Goal: Task Accomplishment & Management: Use online tool/utility

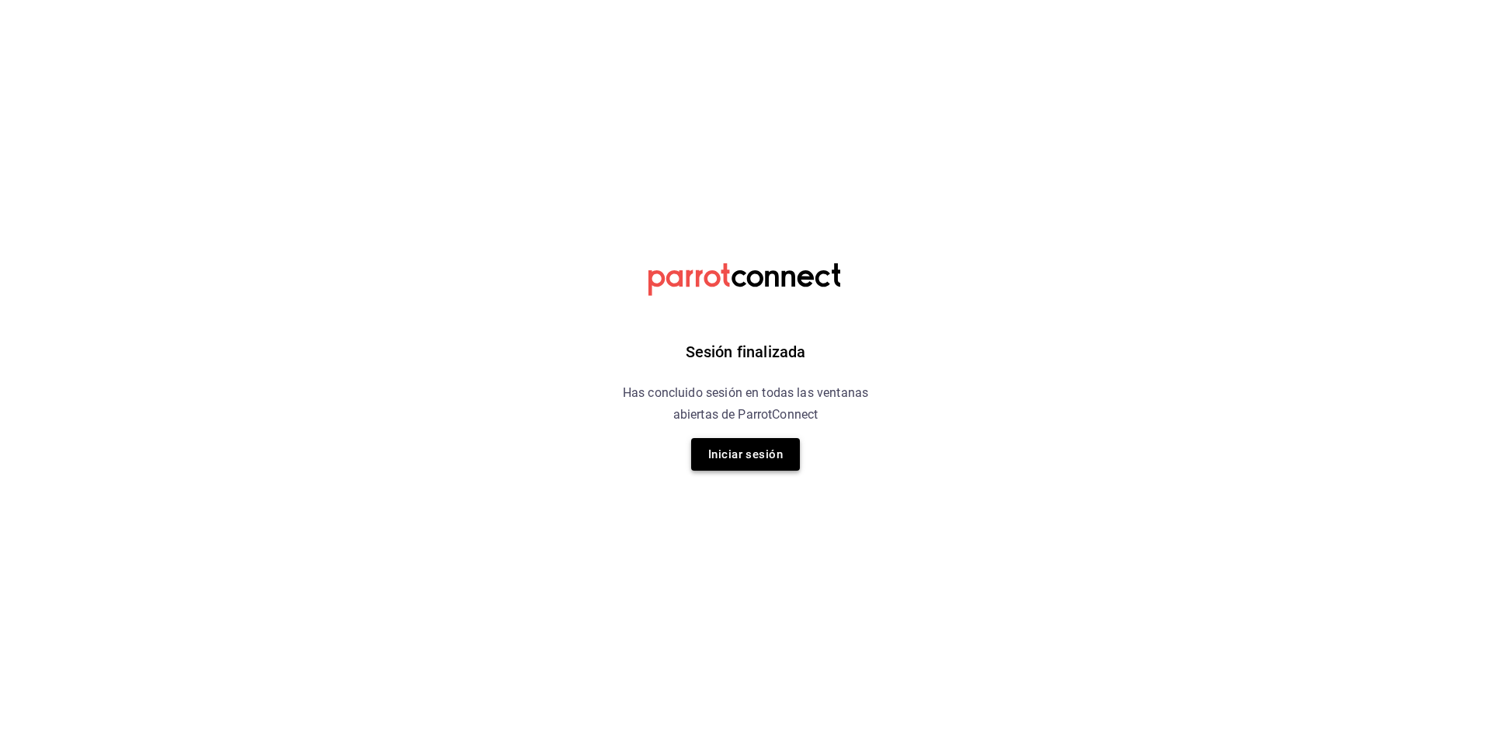
click at [723, 457] on button "Iniciar sesión" at bounding box center [745, 454] width 109 height 33
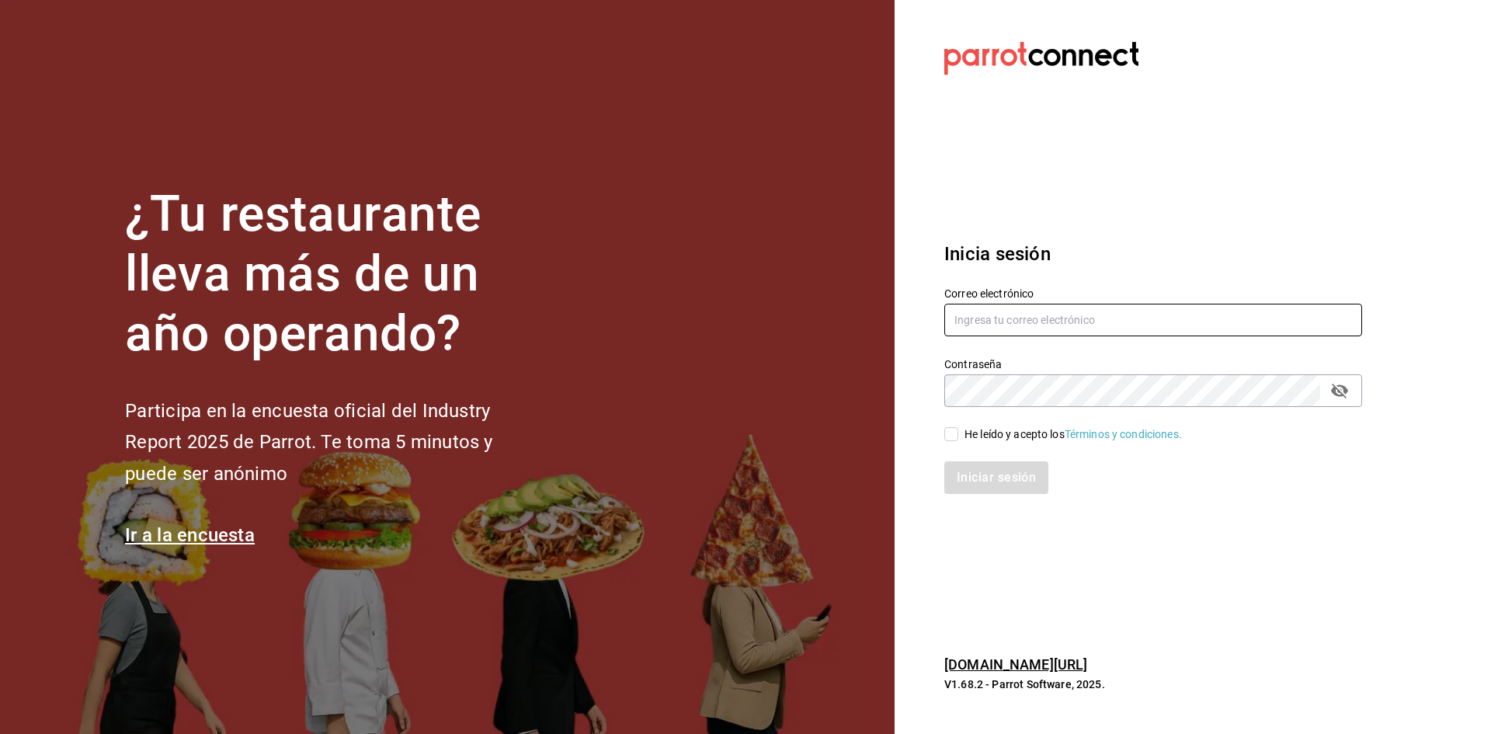
type input "barbara@correo.com"
click at [949, 435] on input "He leído y acepto los Términos y condiciones." at bounding box center [951, 434] width 14 height 14
checkbox input "true"
click at [996, 482] on button "Iniciar sesión" at bounding box center [997, 477] width 106 height 33
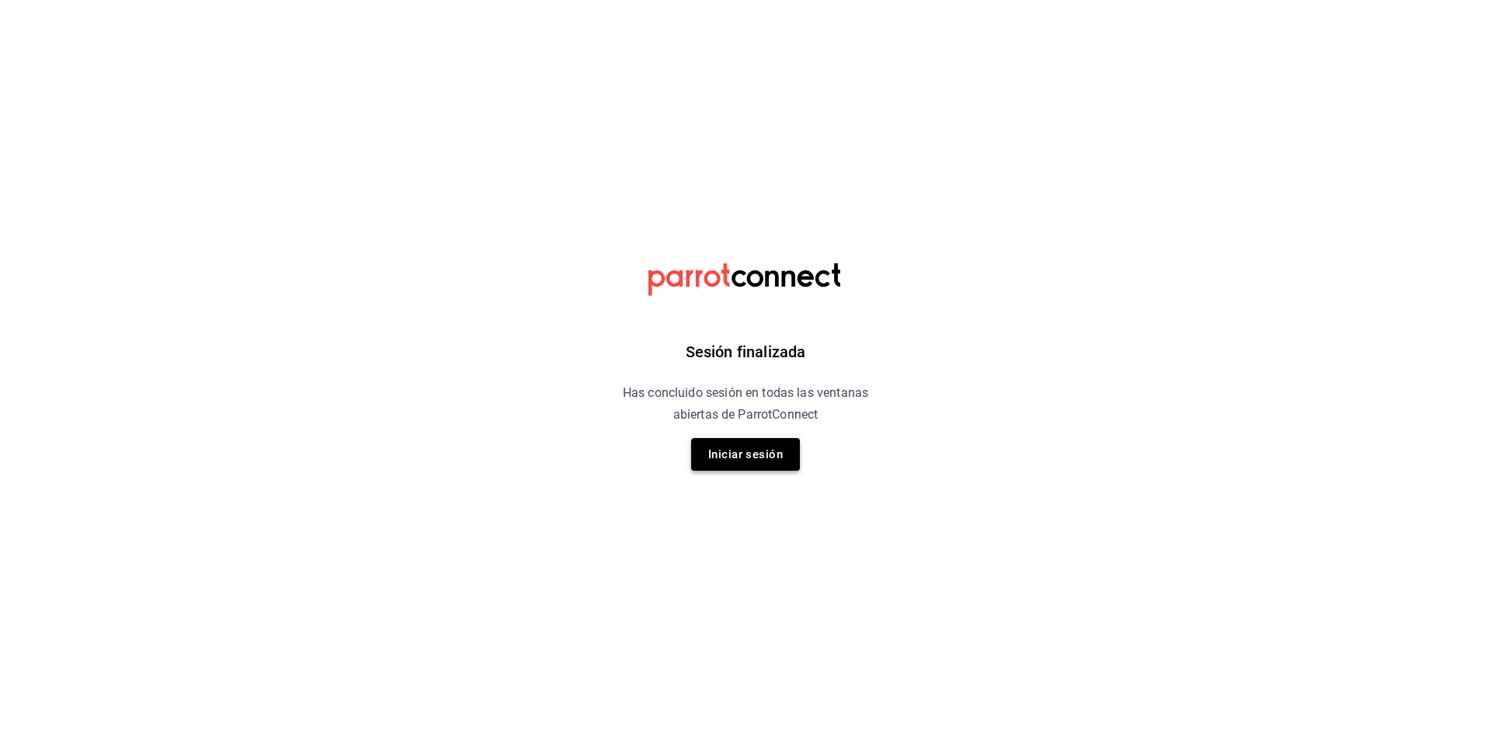
click at [725, 457] on button "Iniciar sesión" at bounding box center [745, 454] width 109 height 33
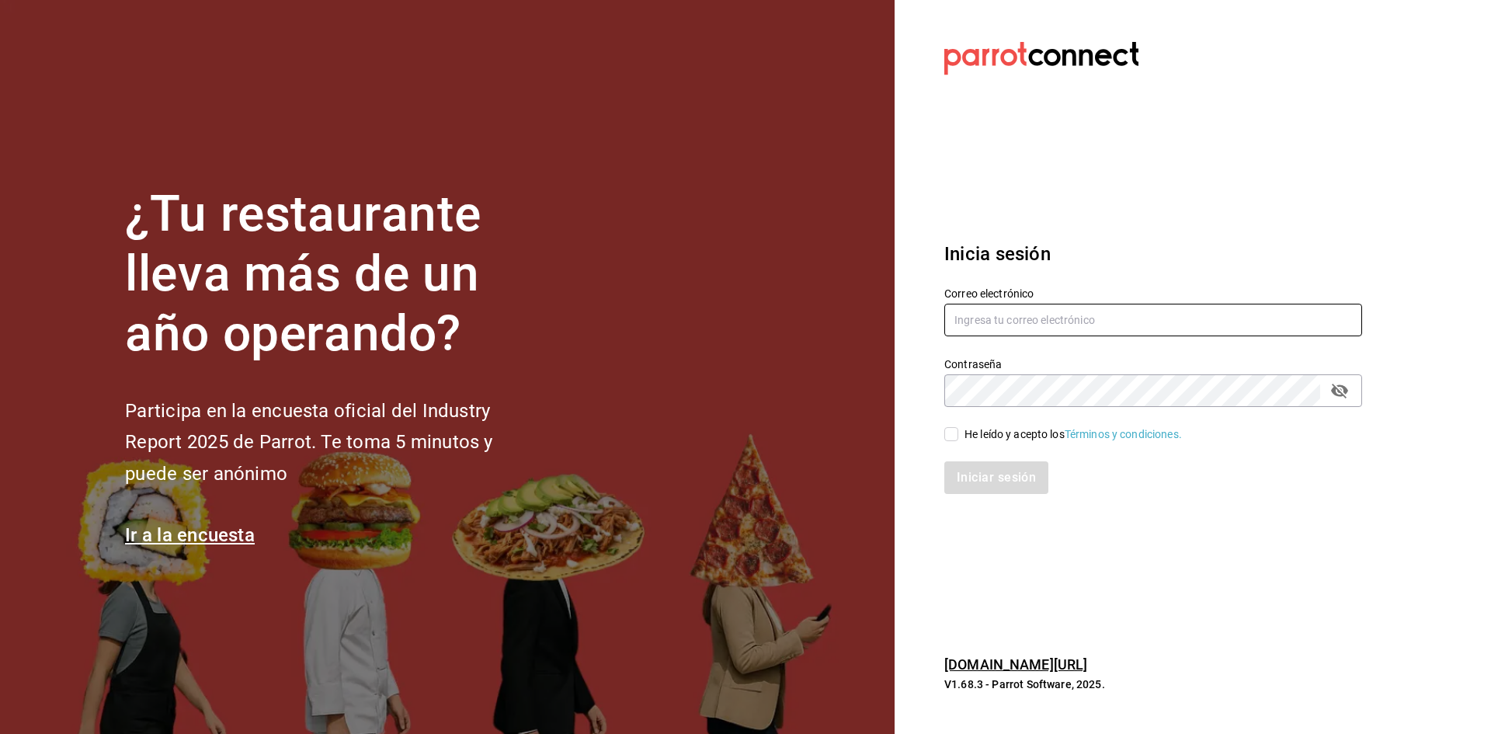
type input "barbara@correo.com"
click at [958, 426] on span "He leído y acepto los Términos y condiciones." at bounding box center [1070, 434] width 224 height 16
click at [958, 427] on input "He leído y acepto los Términos y condiciones." at bounding box center [951, 434] width 14 height 14
checkbox input "true"
click at [968, 482] on button "Iniciar sesión" at bounding box center [997, 477] width 106 height 33
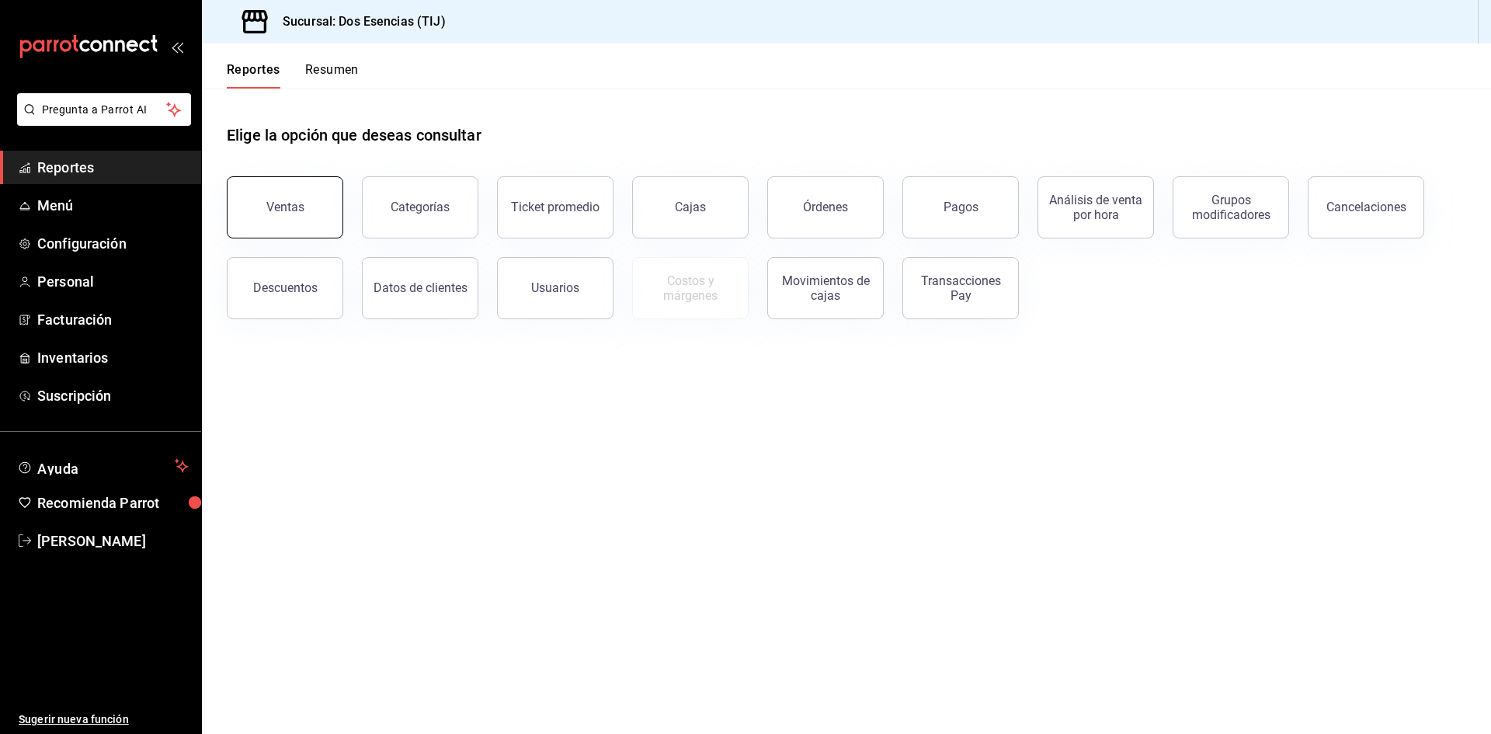
click at [290, 220] on button "Ventas" at bounding box center [285, 207] width 117 height 62
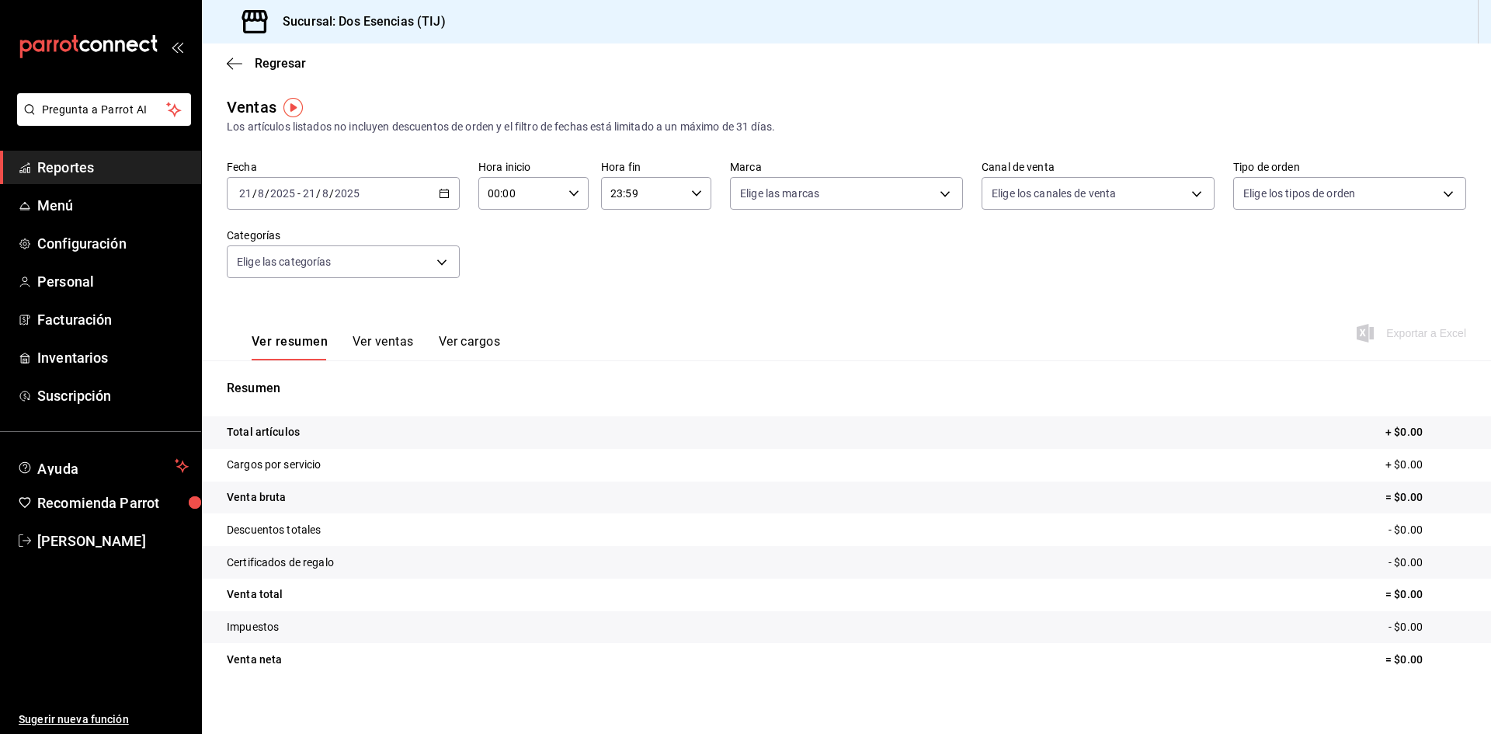
click at [443, 190] on \(Stroke\) "button" at bounding box center [444, 194] width 9 height 9
click at [287, 270] on span "Ayer" at bounding box center [300, 275] width 120 height 16
click at [442, 193] on \(Stroke\) "button" at bounding box center [444, 192] width 9 height 1
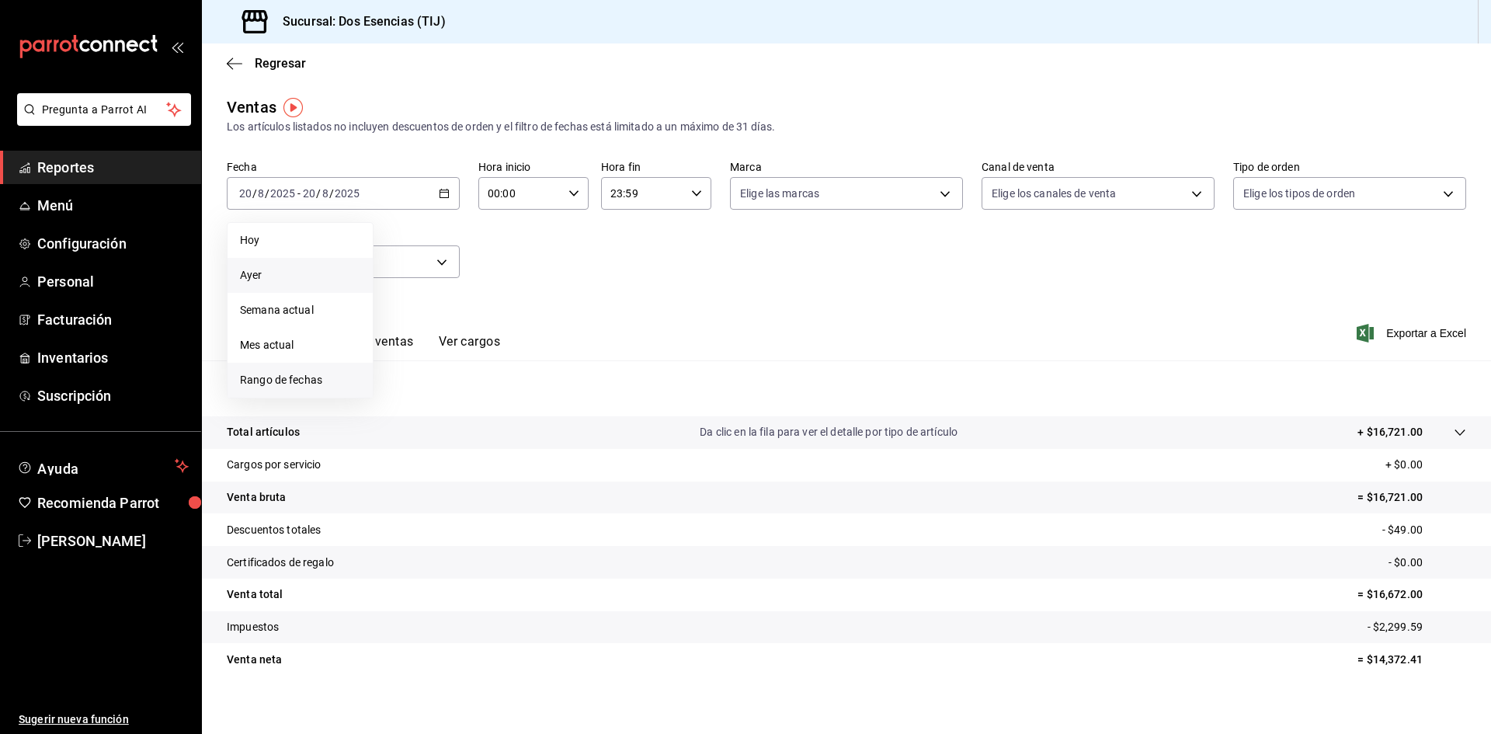
click at [305, 382] on span "Rango de fechas" at bounding box center [300, 380] width 120 height 16
click at [436, 398] on abbr "19" at bounding box center [433, 399] width 10 height 11
click at [443, 190] on \(Stroke\) "button" at bounding box center [444, 194] width 9 height 9
click at [428, 402] on abbr "19" at bounding box center [433, 399] width 10 height 11
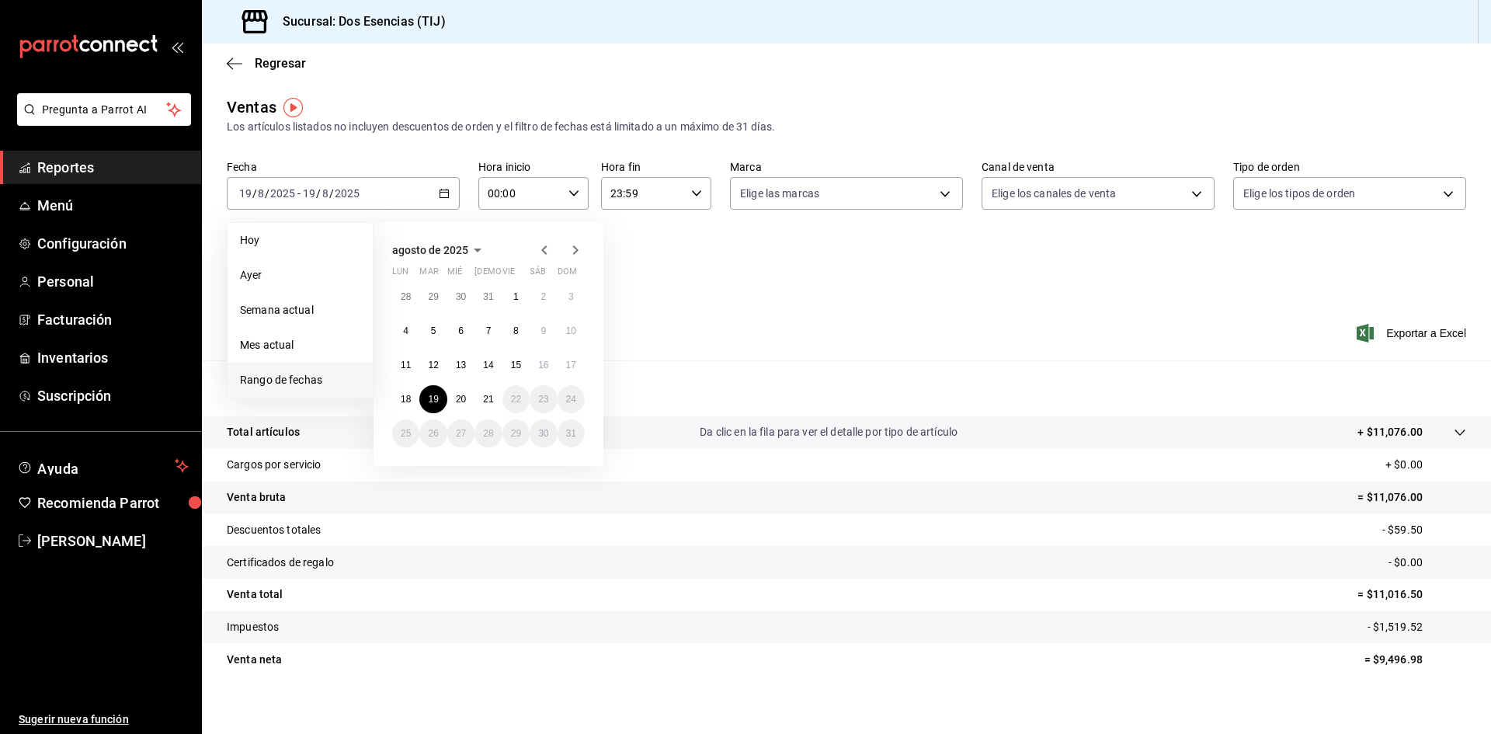
click at [689, 238] on div "Fecha [DATE] [DATE] - [DATE] [DATE] [DATE] [DATE] Semana actual Mes actual [GEO…" at bounding box center [847, 228] width 1240 height 137
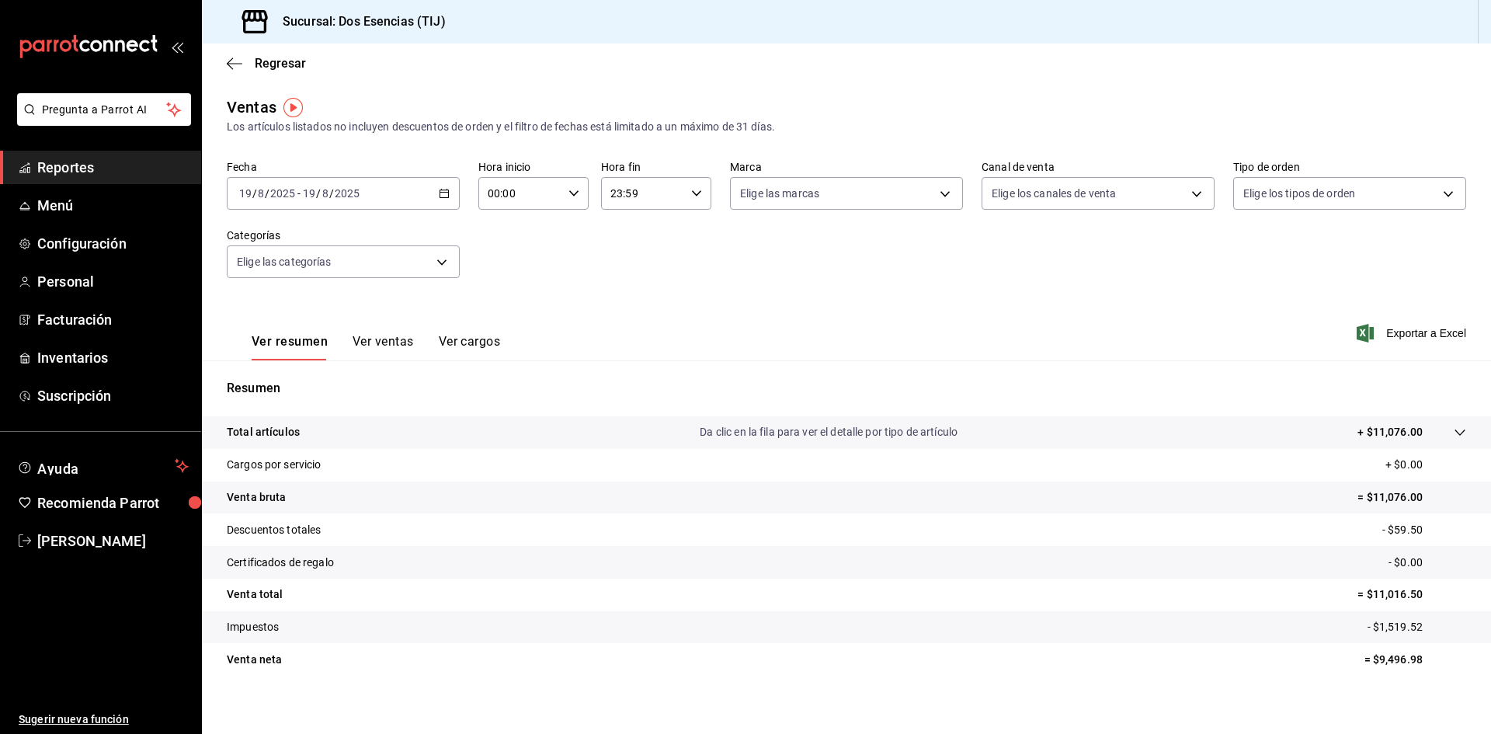
click at [444, 188] on icon "button" at bounding box center [444, 193] width 11 height 11
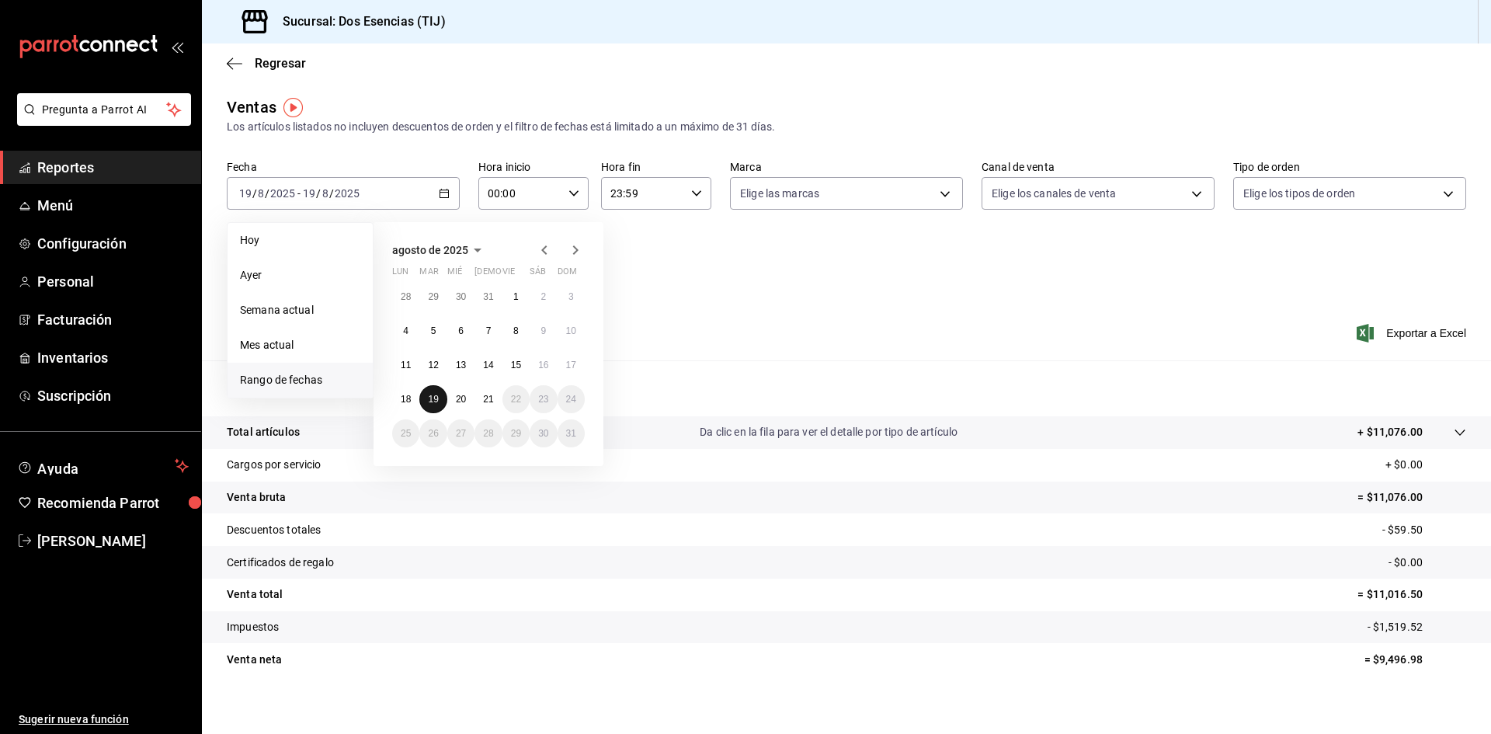
click at [432, 401] on abbr "19" at bounding box center [433, 399] width 10 height 11
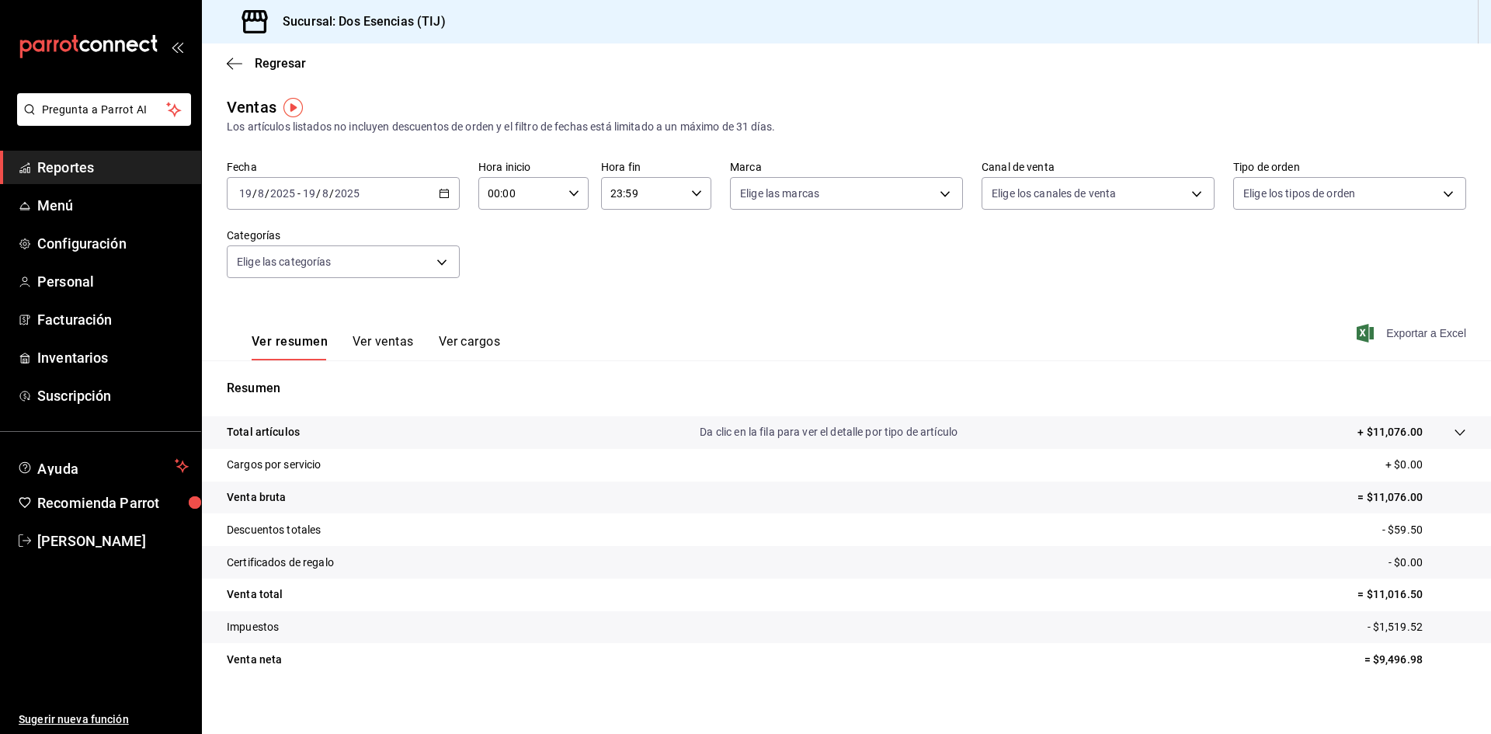
click at [1391, 329] on span "Exportar a Excel" at bounding box center [1413, 333] width 106 height 19
click at [443, 194] on icon "button" at bounding box center [444, 193] width 11 height 11
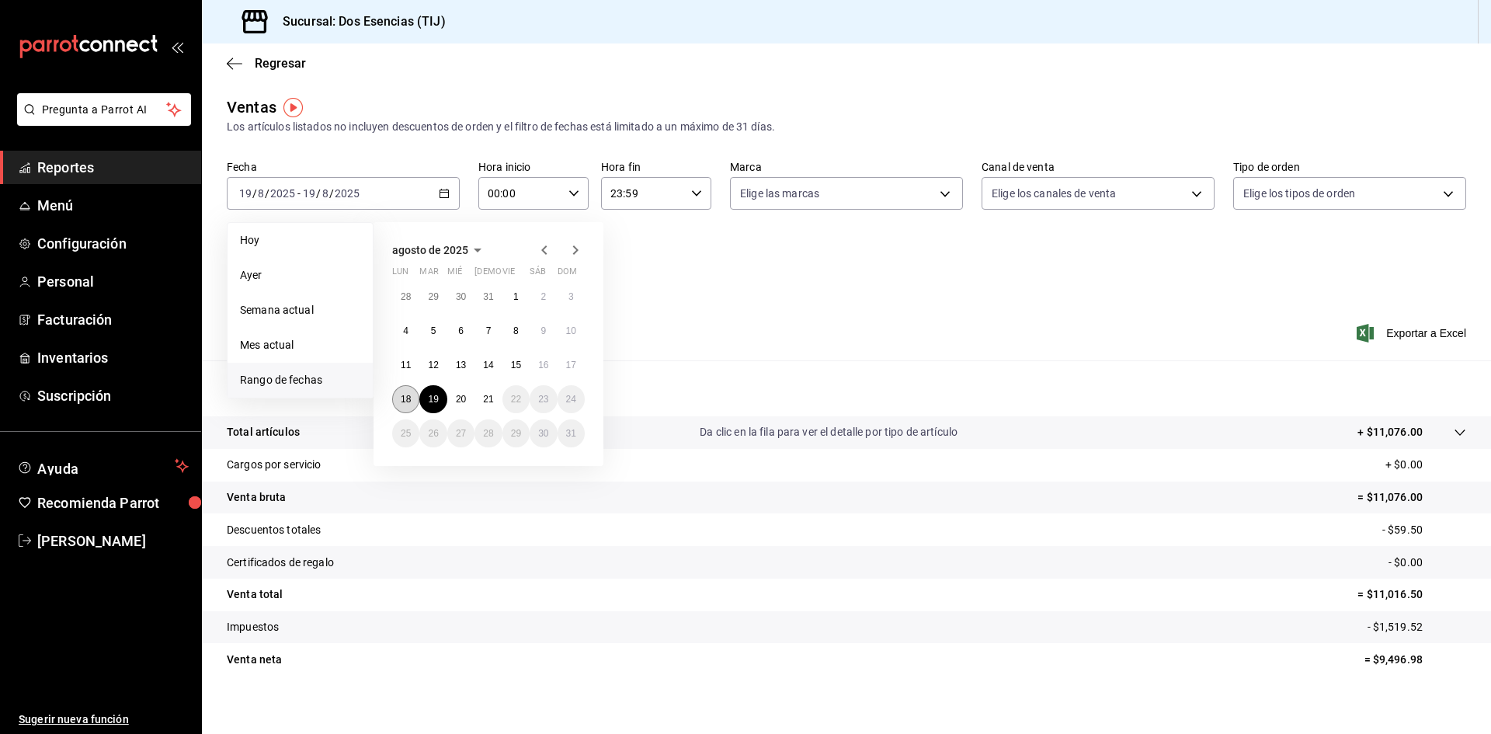
click at [402, 402] on abbr "18" at bounding box center [406, 399] width 10 height 11
click at [489, 400] on abbr "21" at bounding box center [488, 399] width 10 height 11
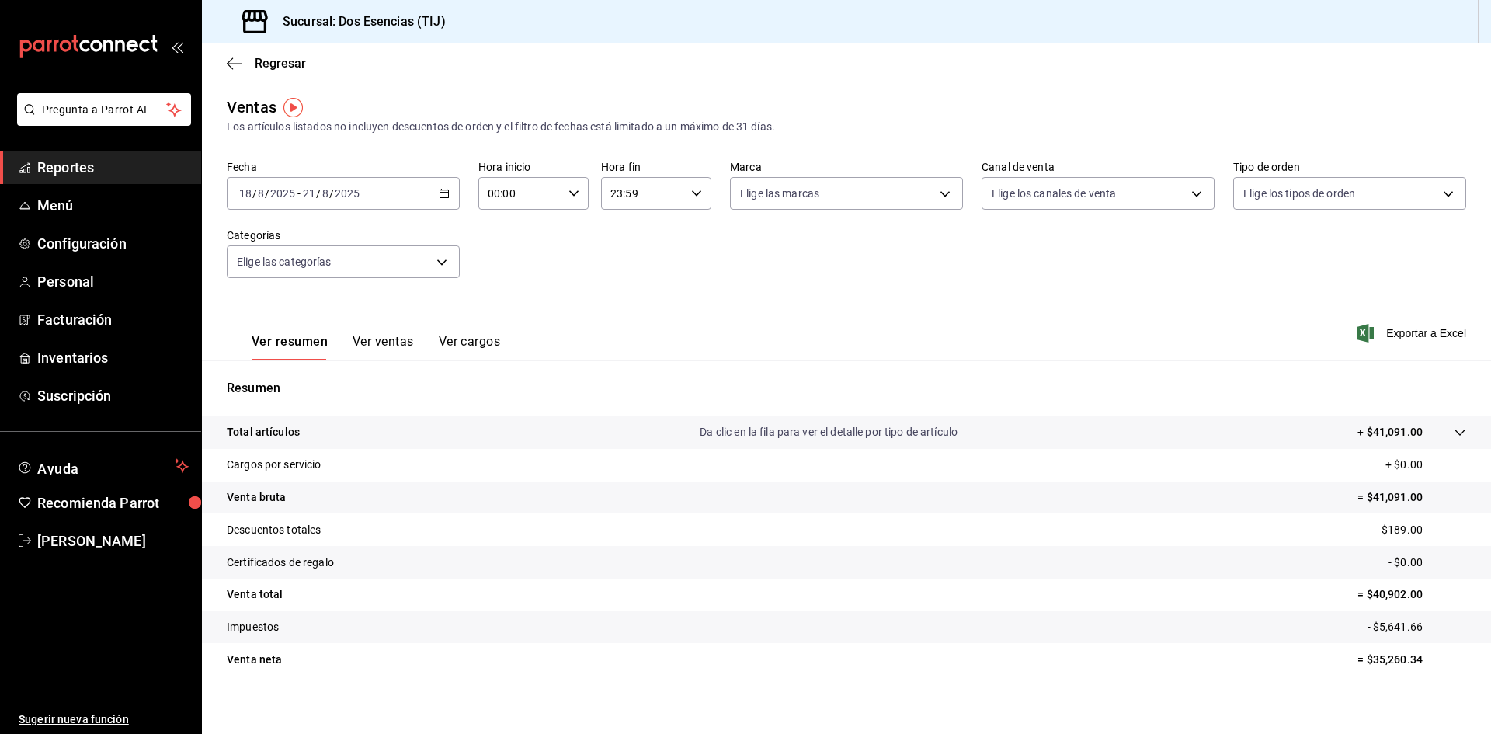
click at [117, 169] on span "Reportes" at bounding box center [112, 167] width 151 height 21
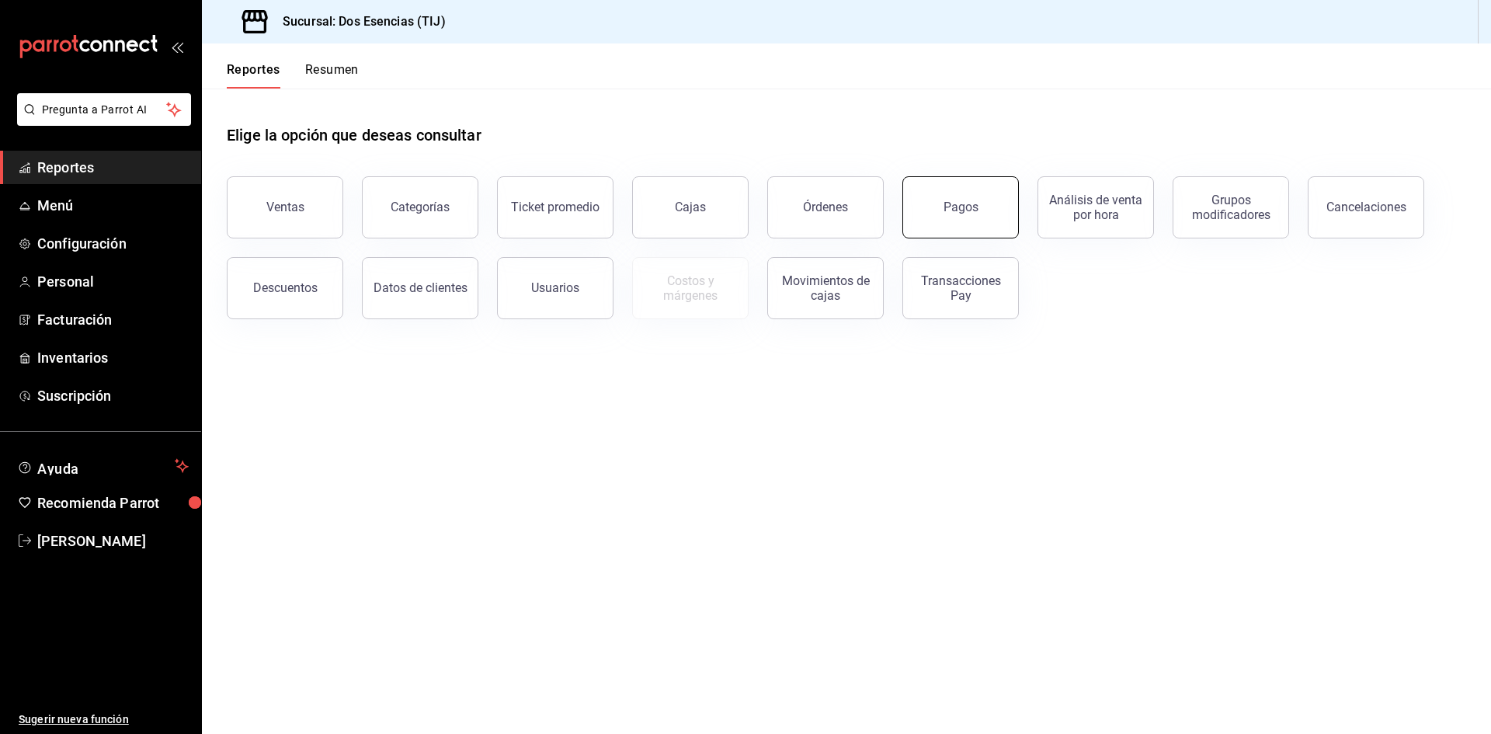
click at [933, 209] on button "Pagos" at bounding box center [961, 207] width 117 height 62
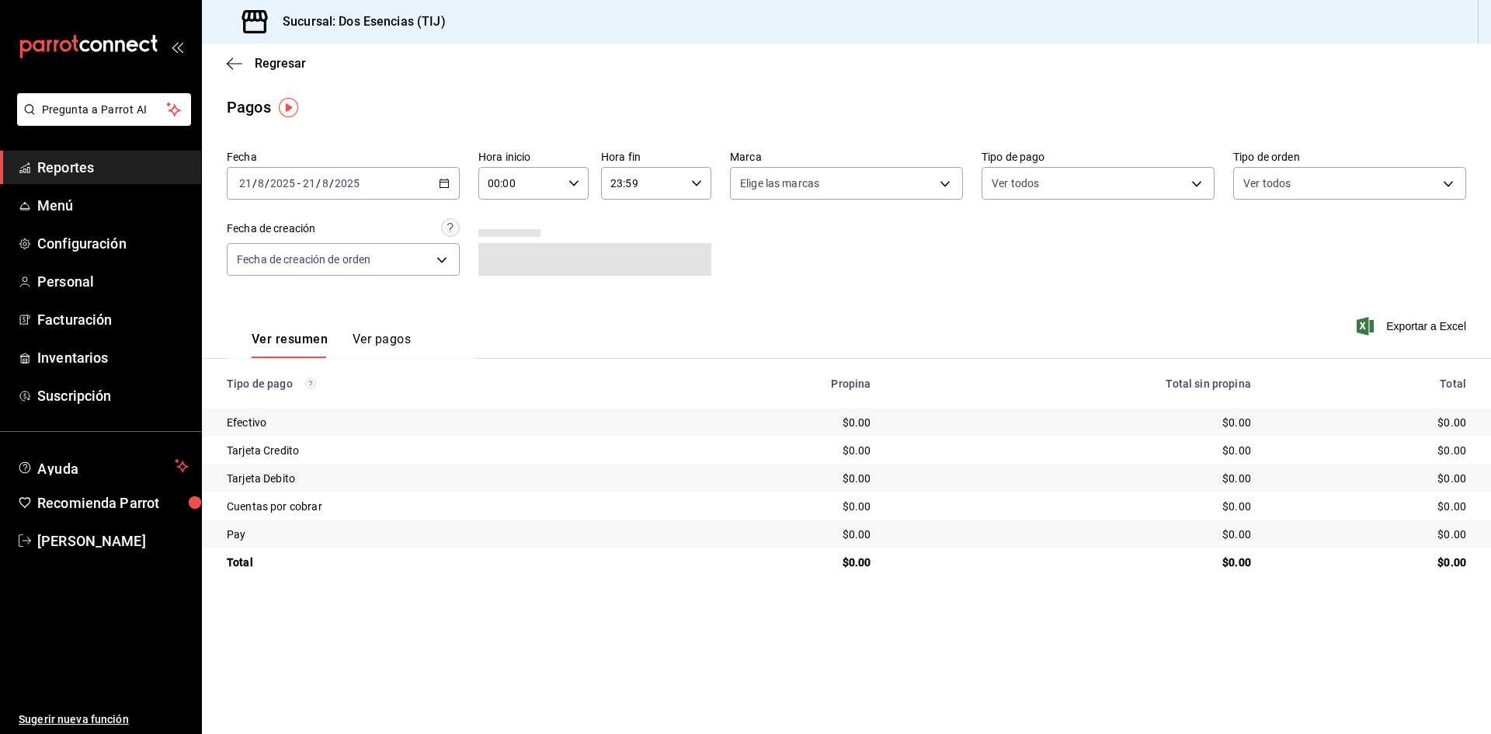
click at [445, 184] on icon "button" at bounding box center [444, 183] width 11 height 11
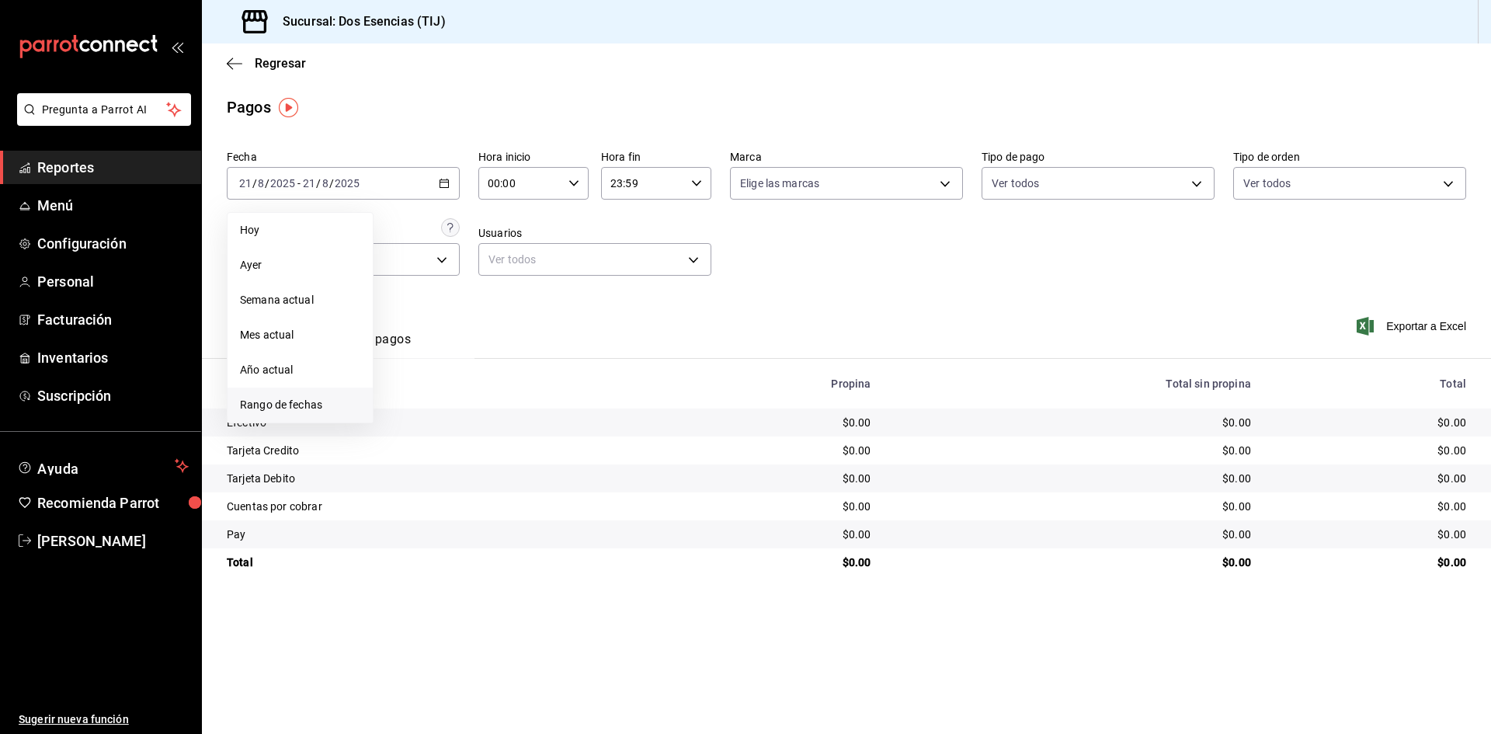
click at [288, 411] on span "Rango de fechas" at bounding box center [300, 405] width 120 height 16
click at [403, 388] on abbr "18" at bounding box center [406, 389] width 10 height 11
click at [489, 392] on abbr "21" at bounding box center [488, 389] width 10 height 11
